Goal: Register for event/course

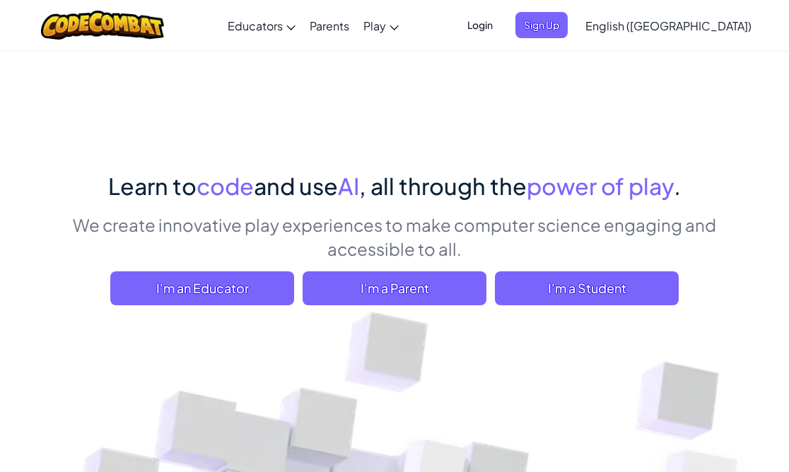
click at [501, 18] on span "Login" at bounding box center [480, 25] width 42 height 26
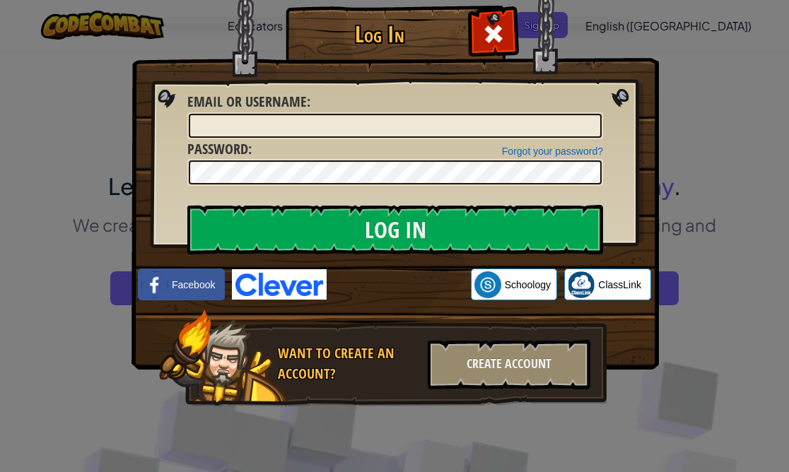
click at [111, 414] on div "Log In Unknown Error Email or Username : Forgot your password? Password : Log I…" at bounding box center [394, 236] width 789 height 472
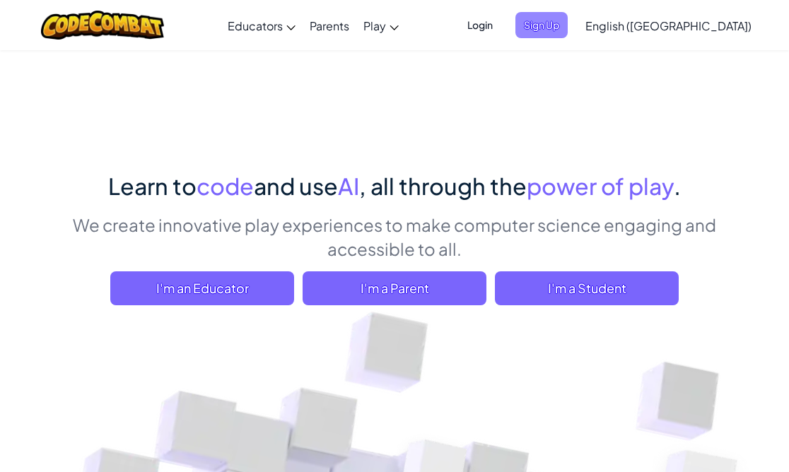
click at [568, 21] on span "Sign Up" at bounding box center [542, 25] width 52 height 26
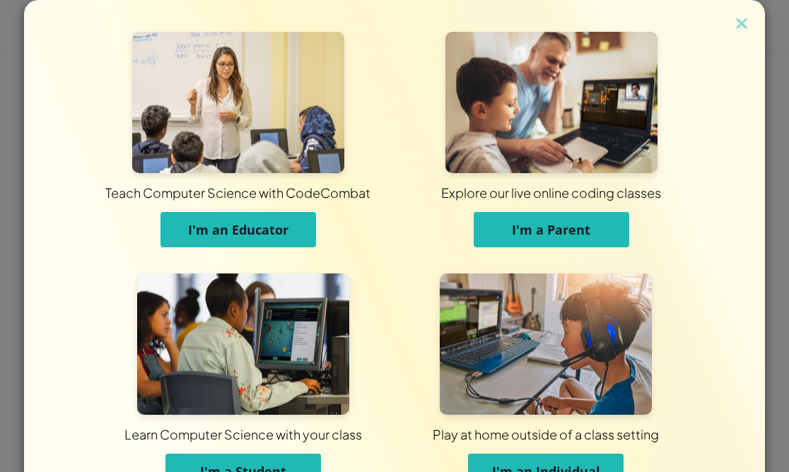
click at [248, 465] on span "I'm a Student" at bounding box center [243, 471] width 86 height 17
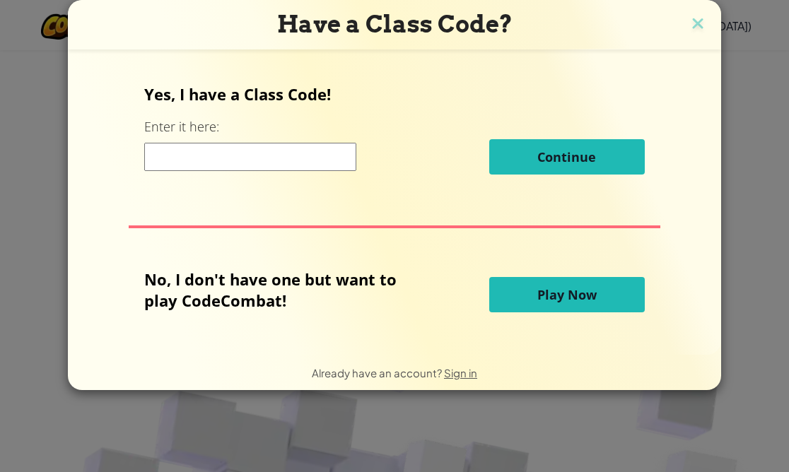
click at [523, 293] on button "Play Now" at bounding box center [567, 294] width 156 height 35
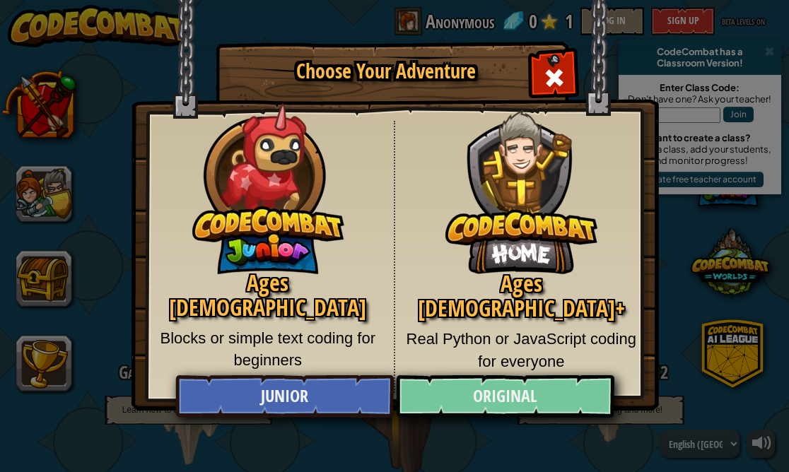
click at [506, 379] on link "Original" at bounding box center [505, 397] width 218 height 42
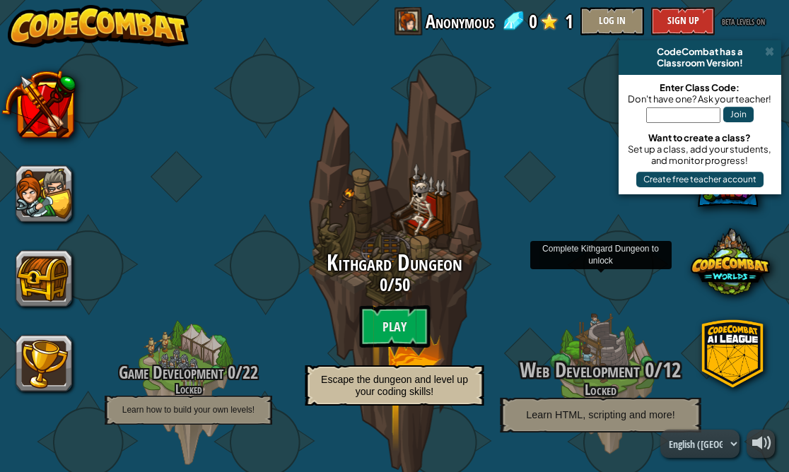
click at [506, 379] on h3 "Web Development 0 / 12" at bounding box center [600, 370] width 269 height 23
